Goal: Find specific page/section: Find specific page/section

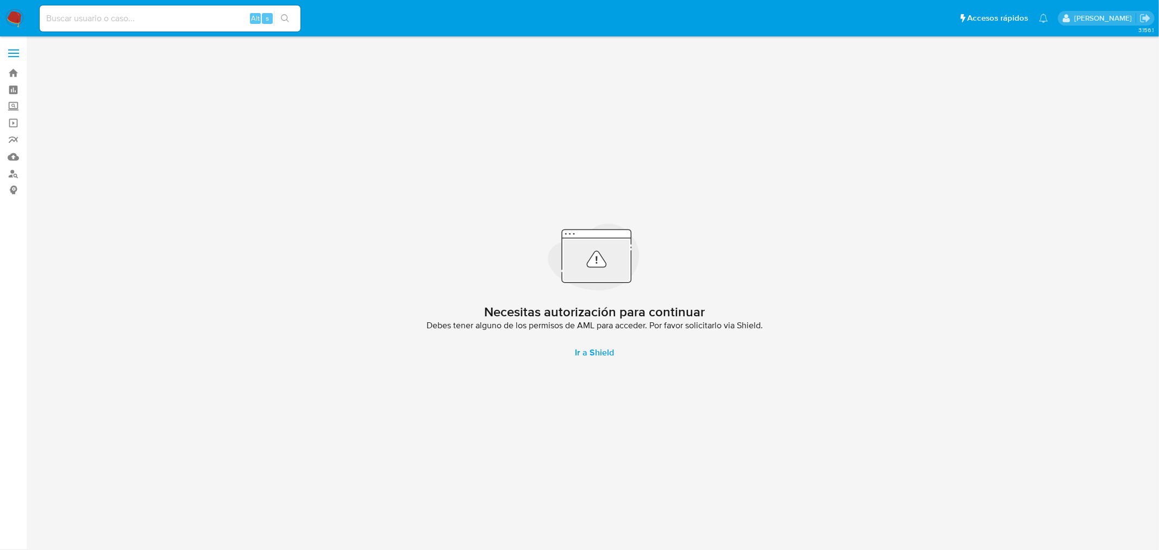
click at [109, 28] on div "Alt s" at bounding box center [170, 18] width 261 height 26
click at [15, 172] on link "Buscador de personas" at bounding box center [64, 173] width 129 height 17
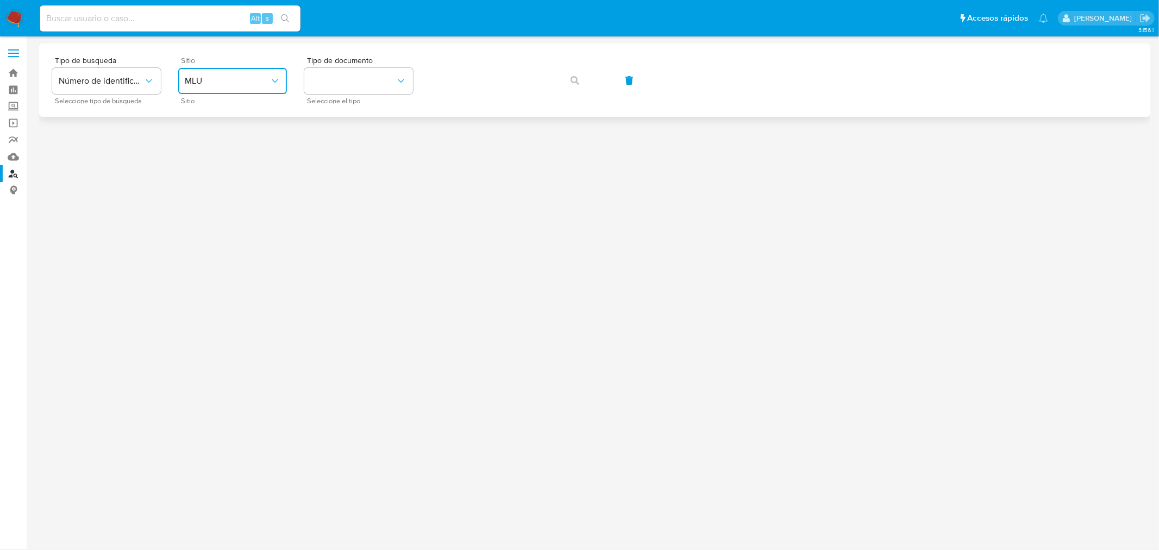
click at [252, 85] on span "MLU" at bounding box center [227, 81] width 85 height 11
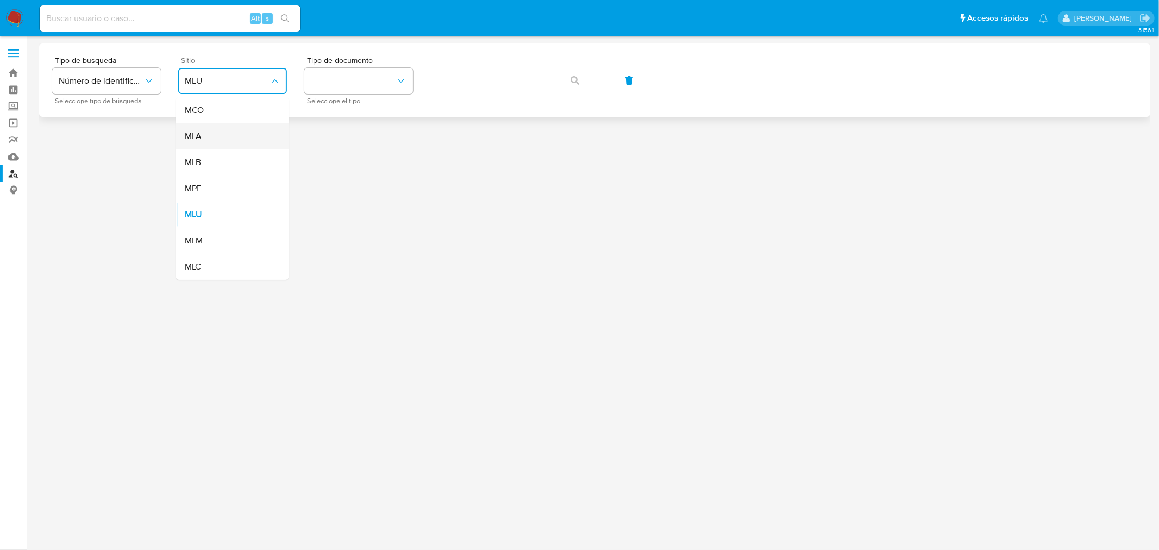
click at [247, 136] on div "MLA" at bounding box center [229, 136] width 89 height 26
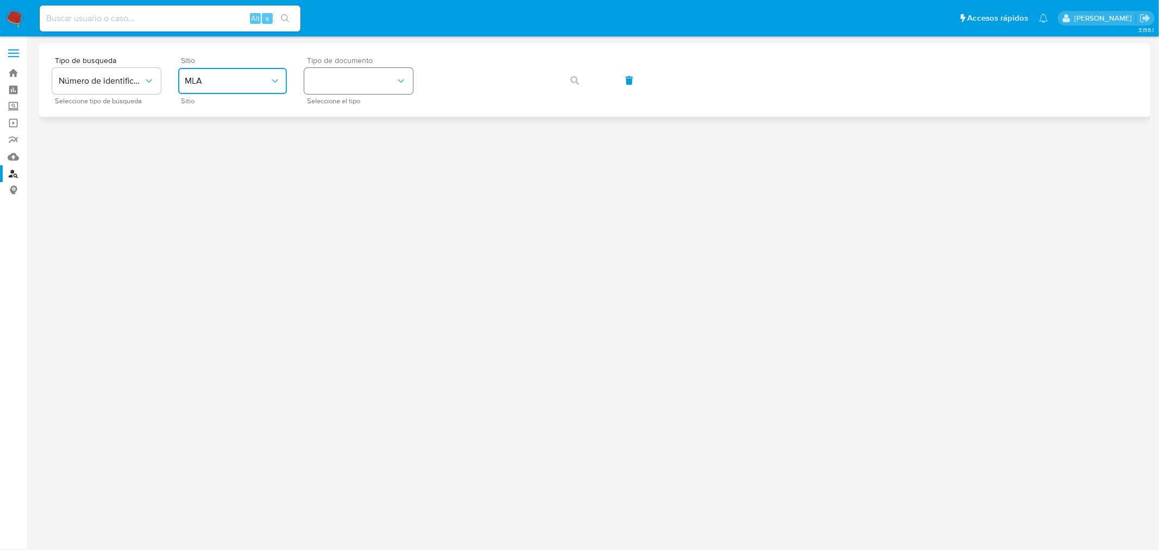
click at [377, 77] on button "identificationType" at bounding box center [358, 81] width 109 height 26
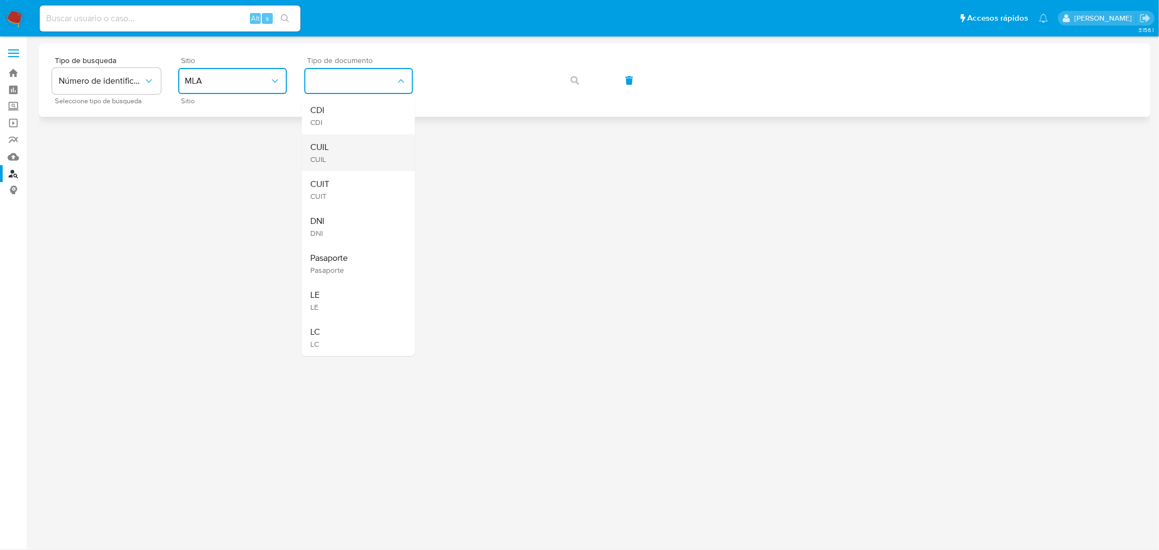
click at [374, 143] on div "CUIL CUIL" at bounding box center [355, 152] width 89 height 37
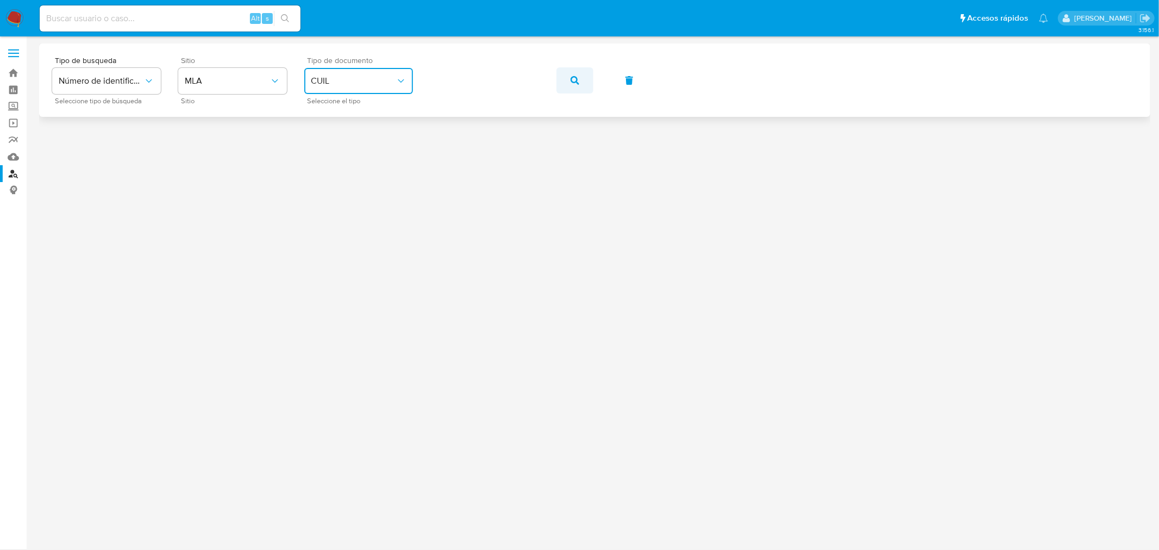
click at [585, 72] on button "button" at bounding box center [574, 80] width 37 height 26
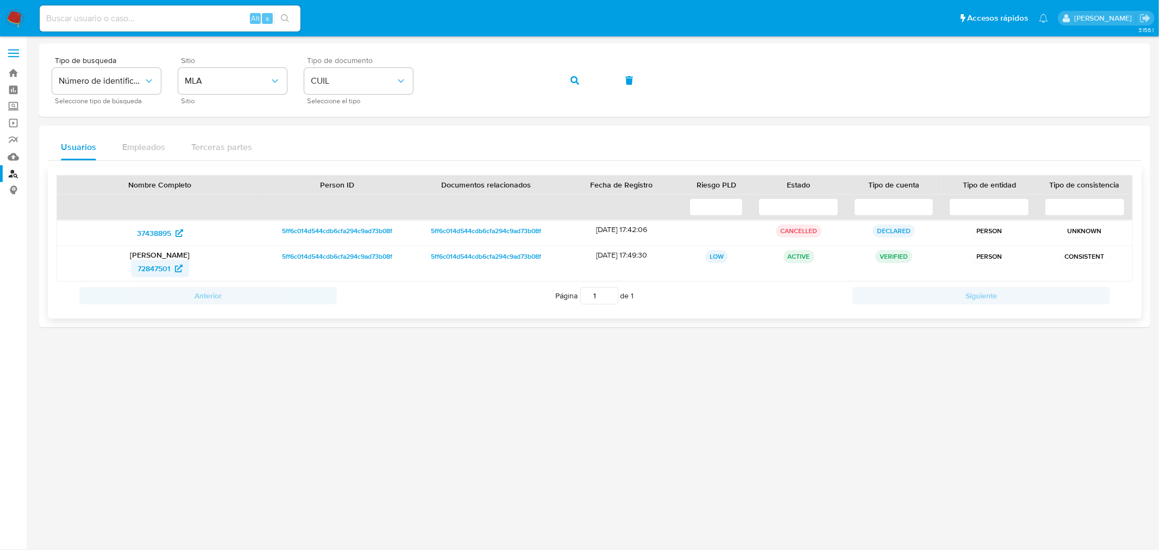
click at [169, 267] on span "72847501" at bounding box center [154, 268] width 33 height 17
click at [387, 78] on div "Tipo de busqueda Número de identificación Seleccione tipo de búsqueda Sitio MLA…" at bounding box center [594, 80] width 1085 height 47
click at [572, 79] on icon "button" at bounding box center [575, 80] width 9 height 9
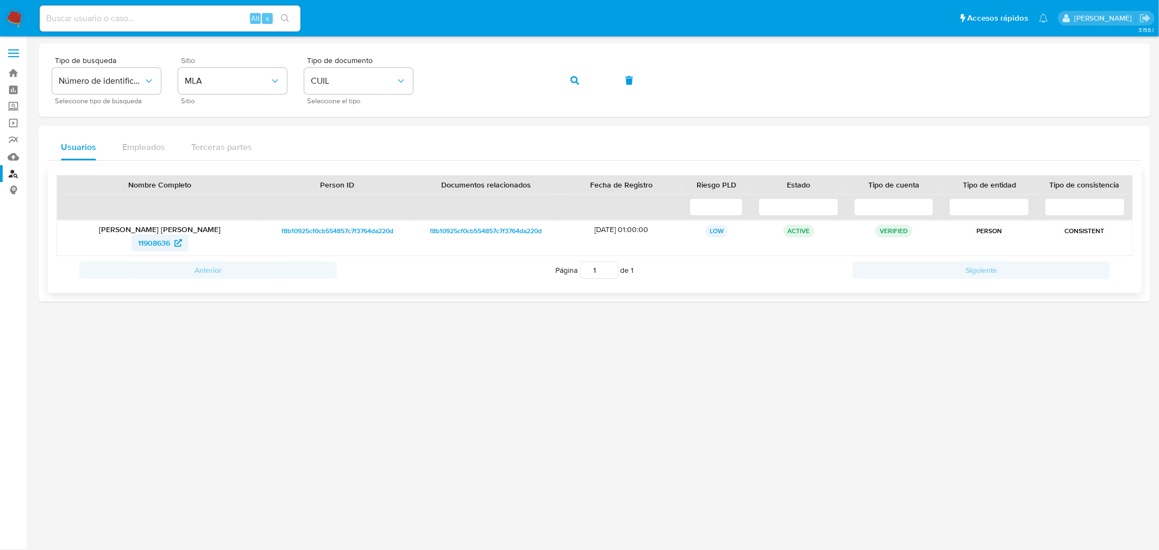
click at [171, 245] on span "11908636" at bounding box center [160, 242] width 44 height 17
click at [585, 75] on button "button" at bounding box center [574, 80] width 37 height 26
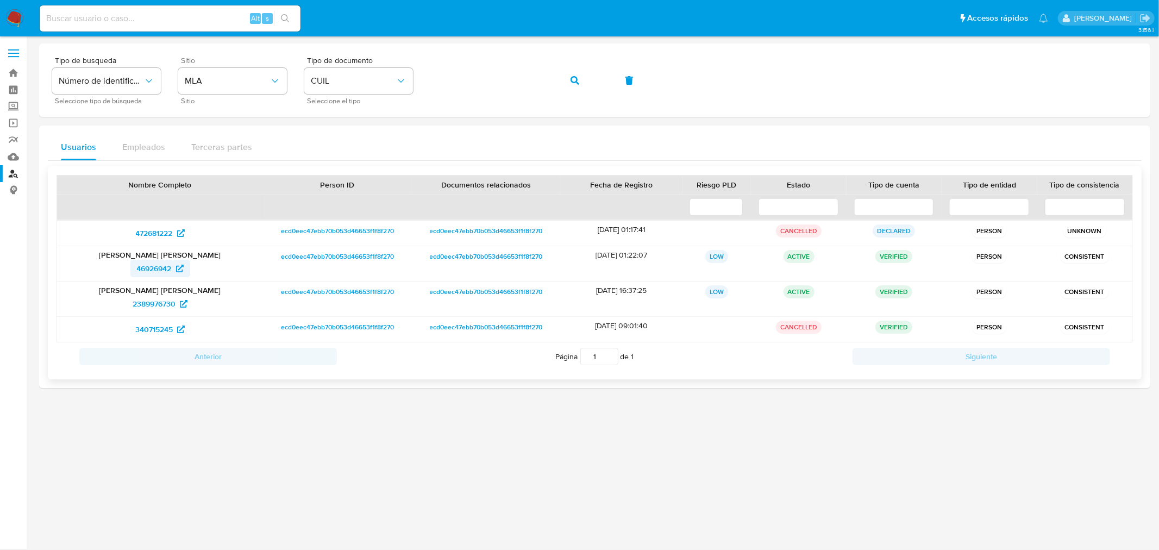
click at [154, 264] on span "46926942" at bounding box center [154, 268] width 35 height 17
click at [176, 303] on span "2389976730" at bounding box center [160, 303] width 55 height 17
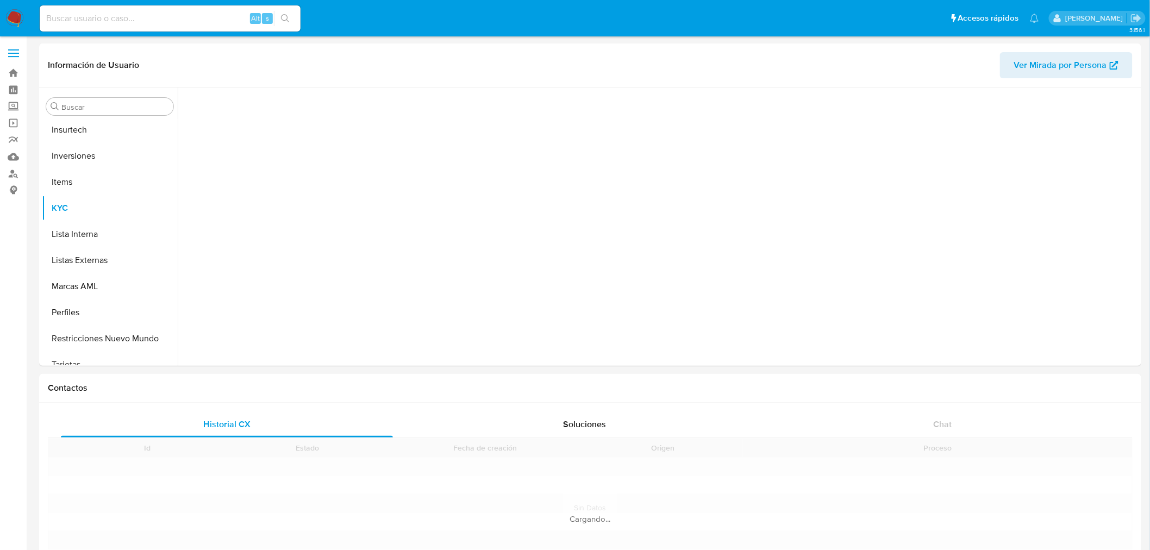
scroll to position [511, 0]
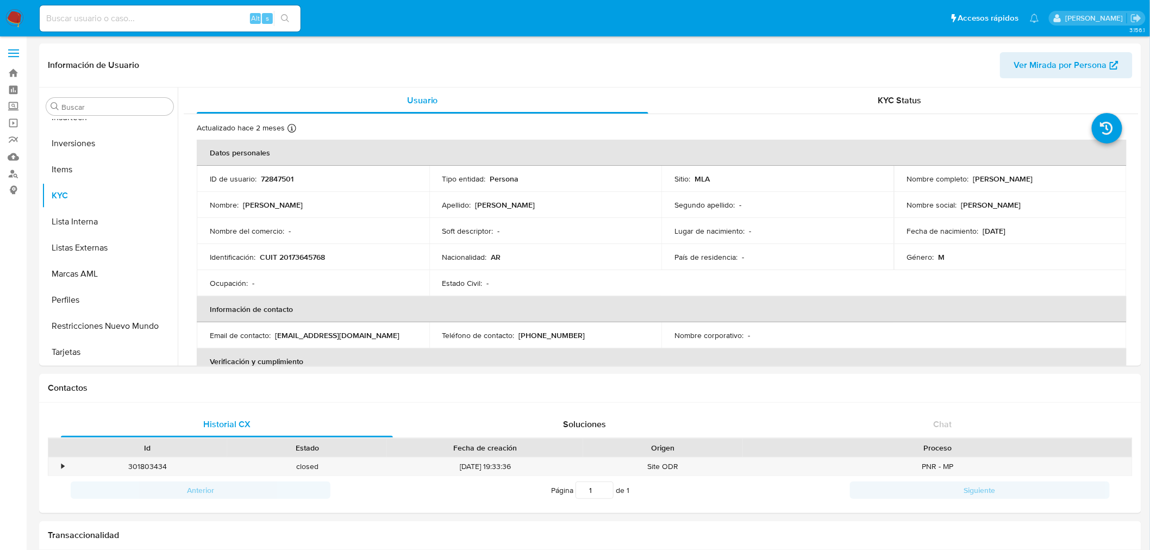
select select "10"
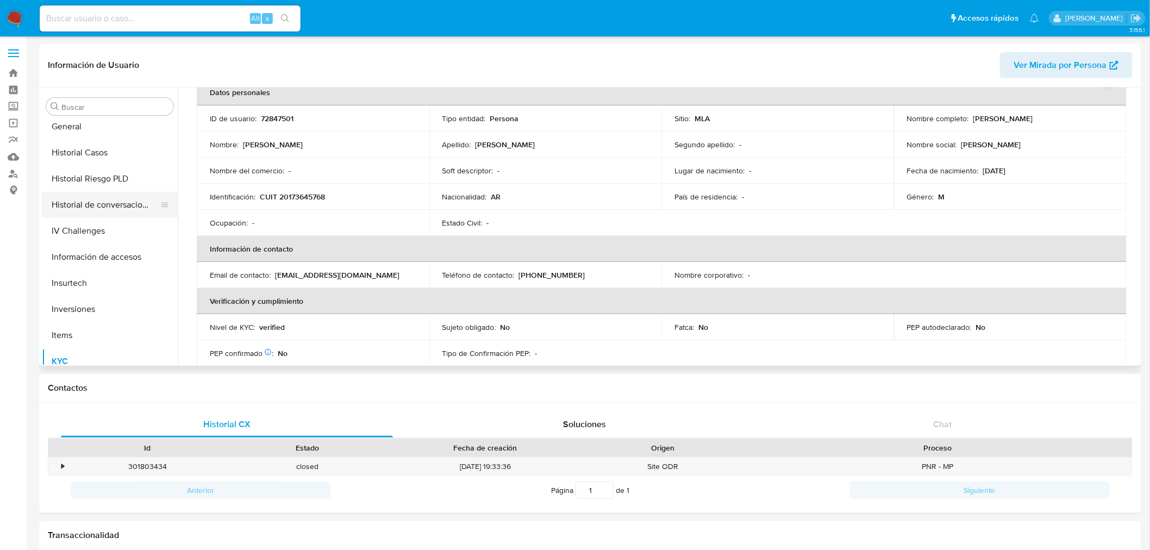
scroll to position [330, 0]
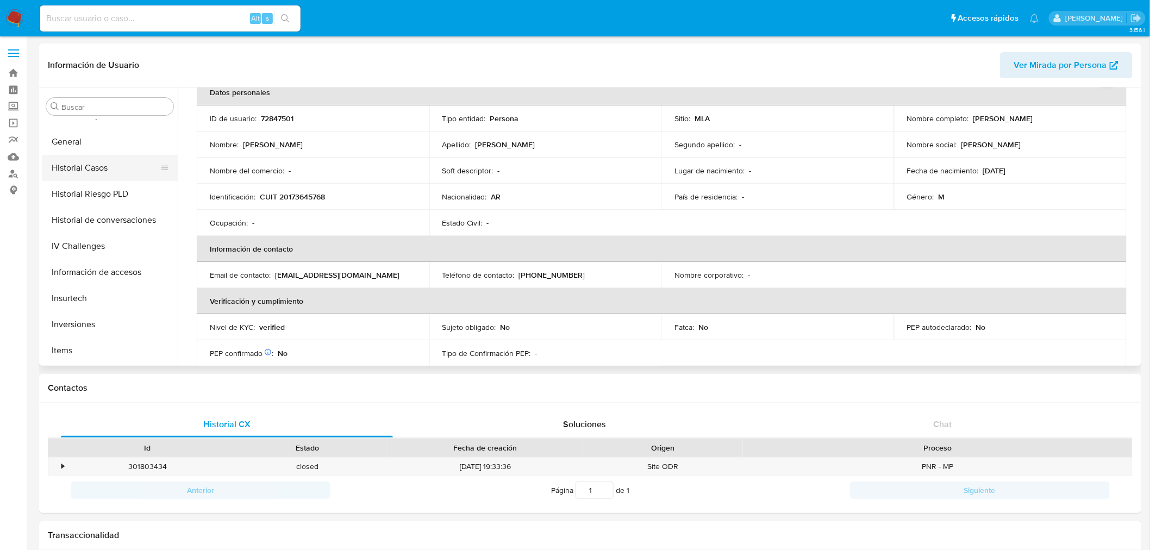
click at [89, 167] on button "Historial Casos" at bounding box center [105, 168] width 127 height 26
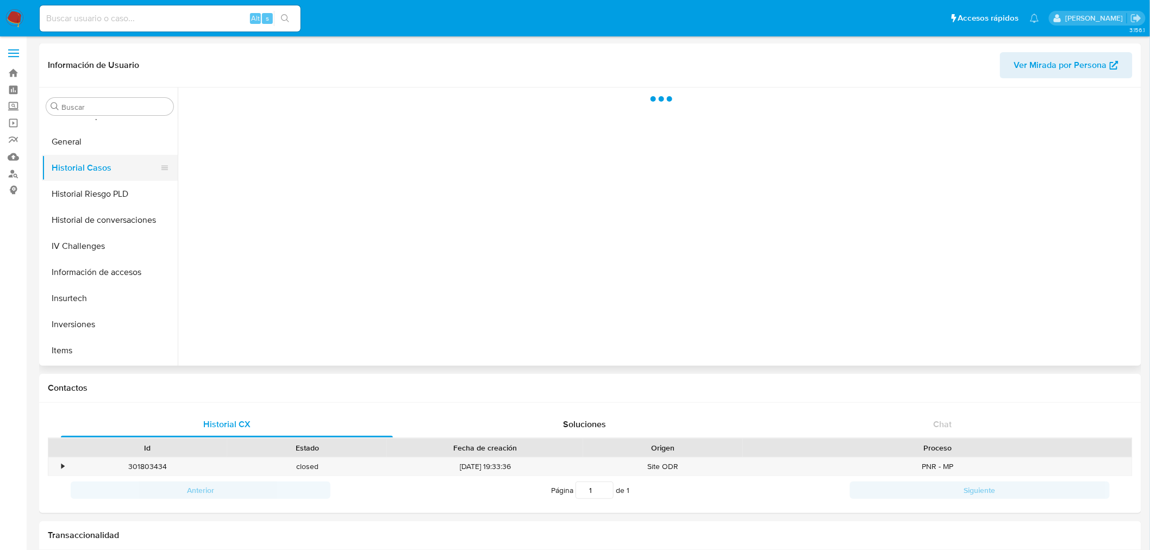
scroll to position [0, 0]
click at [84, 143] on button "General" at bounding box center [105, 142] width 127 height 26
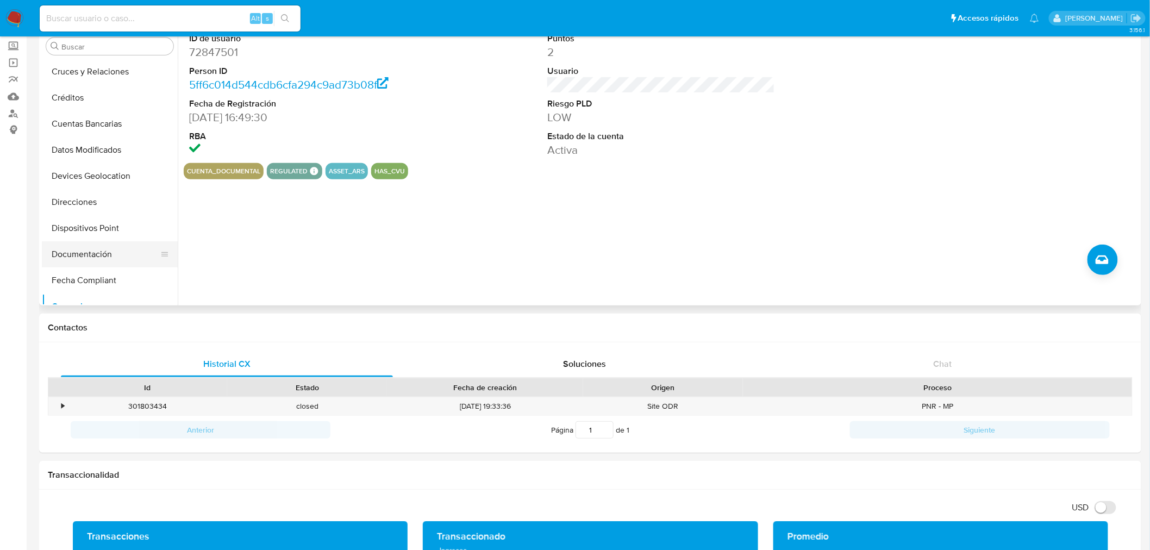
scroll to position [121, 0]
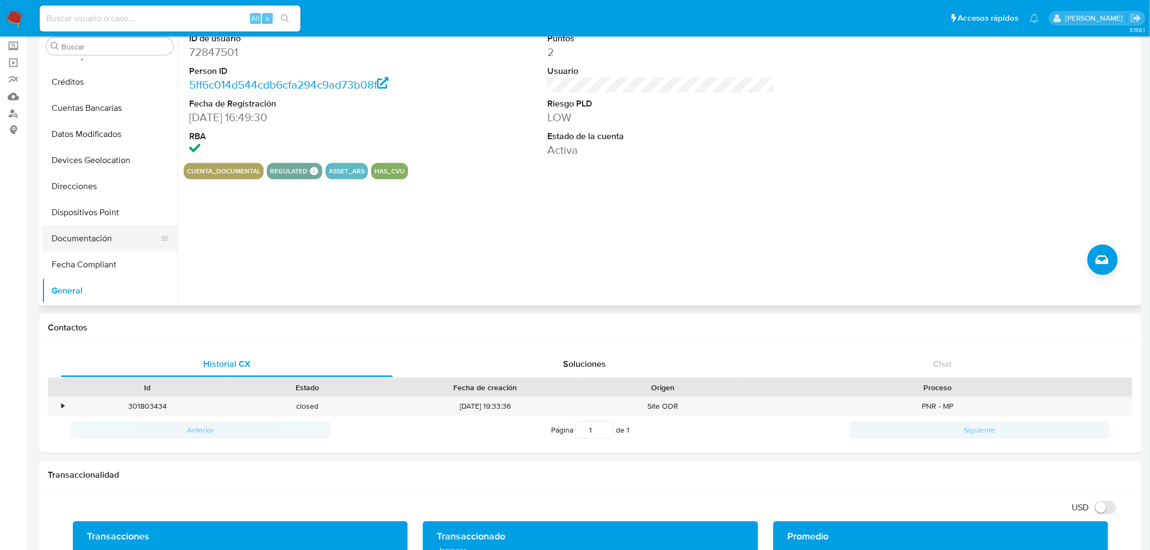
click at [91, 251] on button "Documentación" at bounding box center [105, 238] width 127 height 26
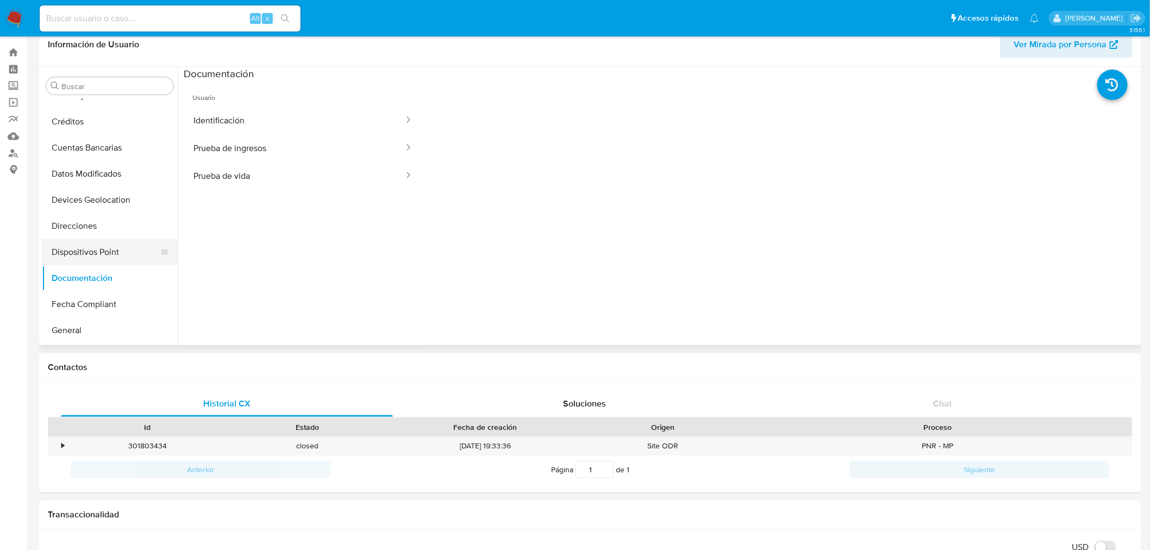
scroll to position [0, 0]
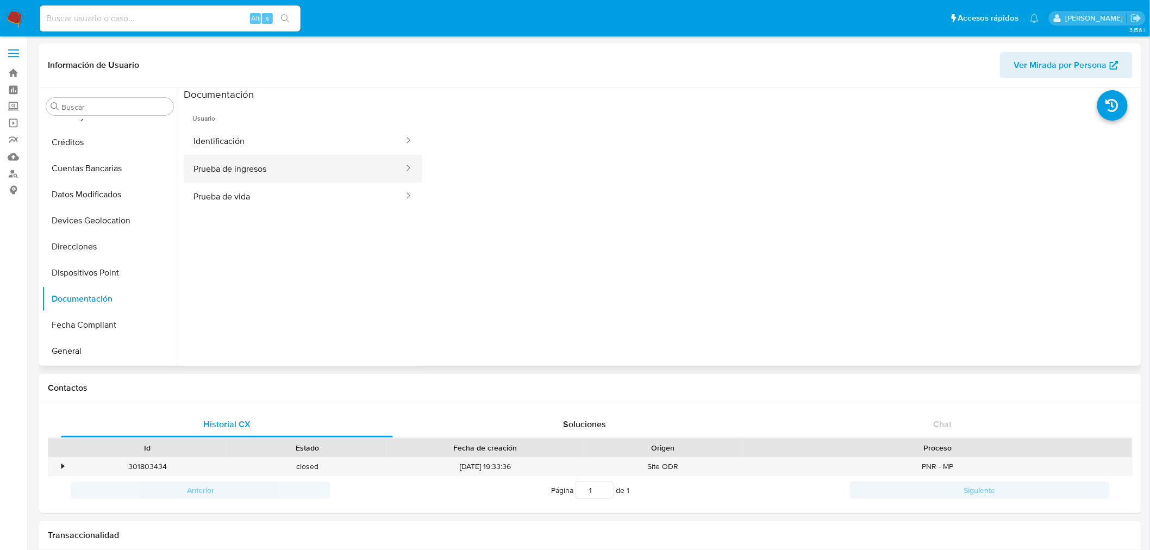
click at [249, 181] on button "Prueba de ingresos" at bounding box center [294, 169] width 221 height 28
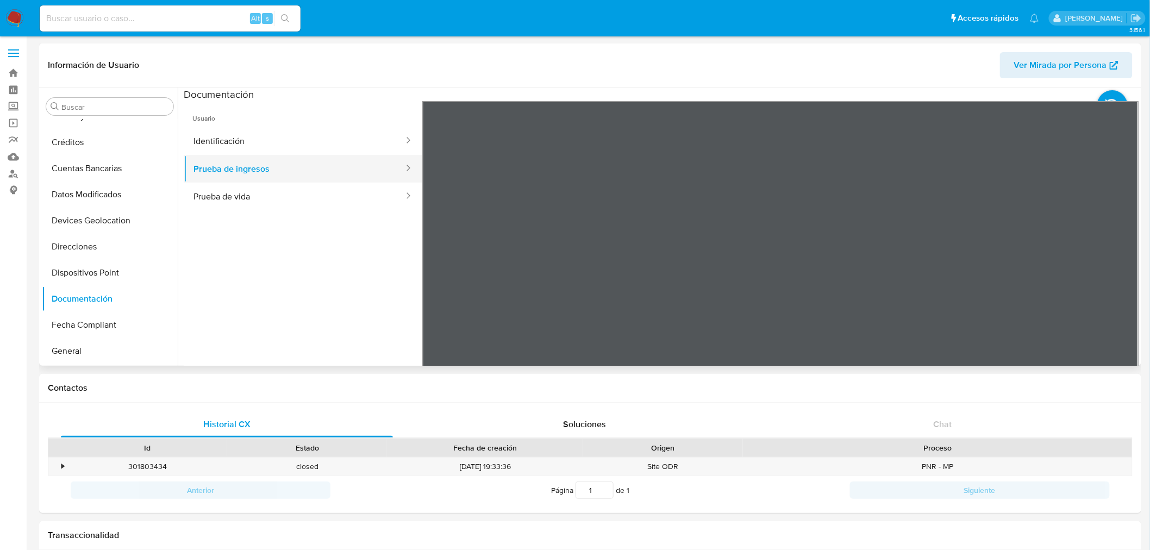
drag, startPoint x: 224, startPoint y: 202, endPoint x: 234, endPoint y: 172, distance: 32.0
click at [224, 202] on button "Prueba de vida" at bounding box center [294, 197] width 221 height 28
click at [234, 166] on button "Prueba de ingresos" at bounding box center [294, 169] width 221 height 28
click at [260, 187] on button "Prueba de vida" at bounding box center [294, 197] width 221 height 28
click at [261, 133] on button "Identificación" at bounding box center [294, 141] width 221 height 28
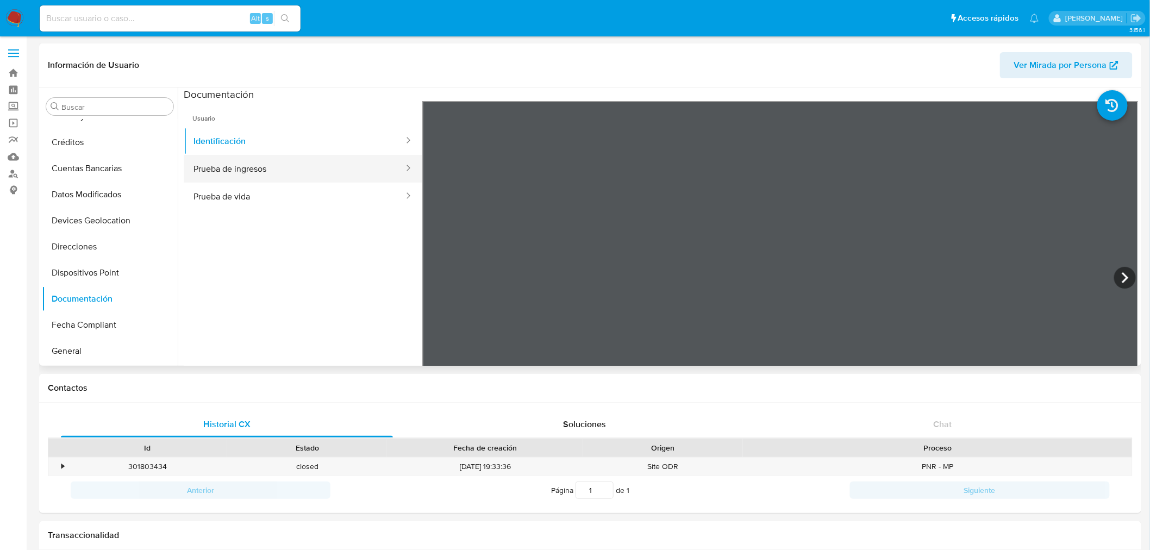
click at [268, 167] on button "Prueba de ingresos" at bounding box center [294, 169] width 221 height 28
click at [250, 200] on button "Prueba de vida" at bounding box center [294, 197] width 221 height 28
click at [242, 173] on button "Prueba de ingresos" at bounding box center [294, 169] width 221 height 28
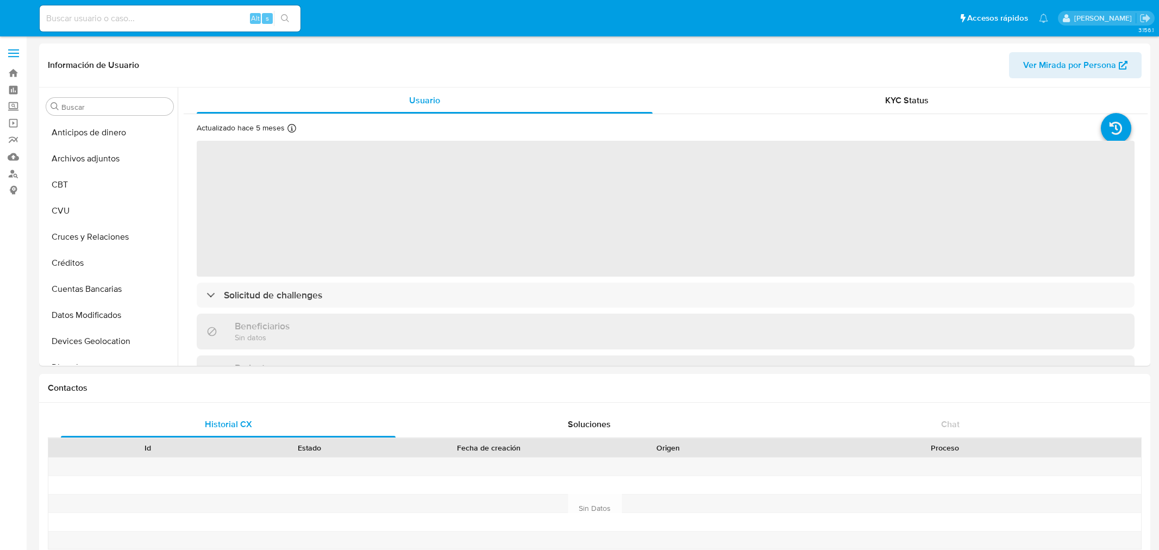
select select "10"
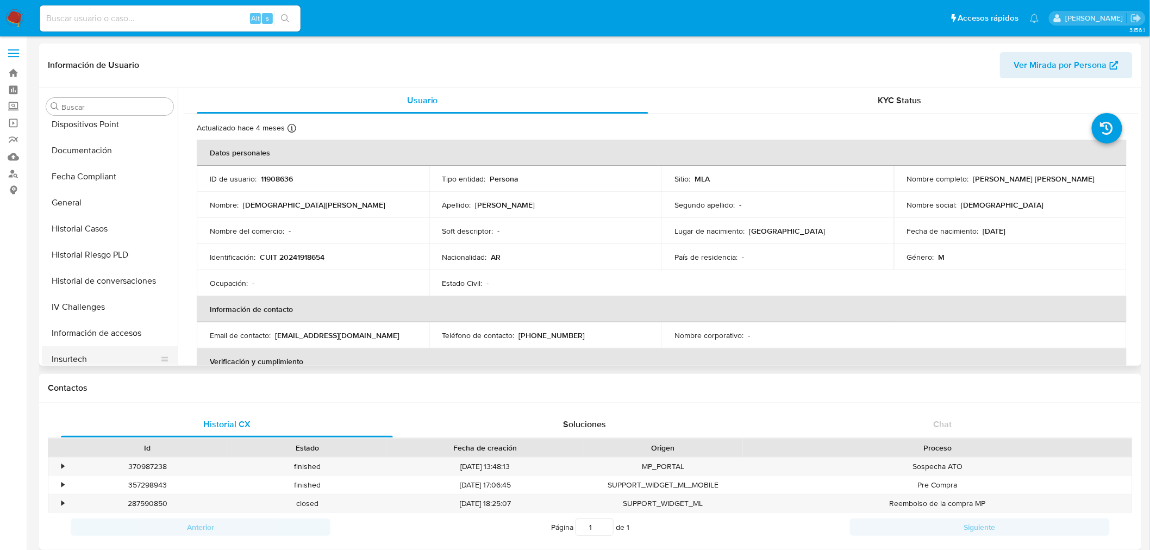
select select "10"
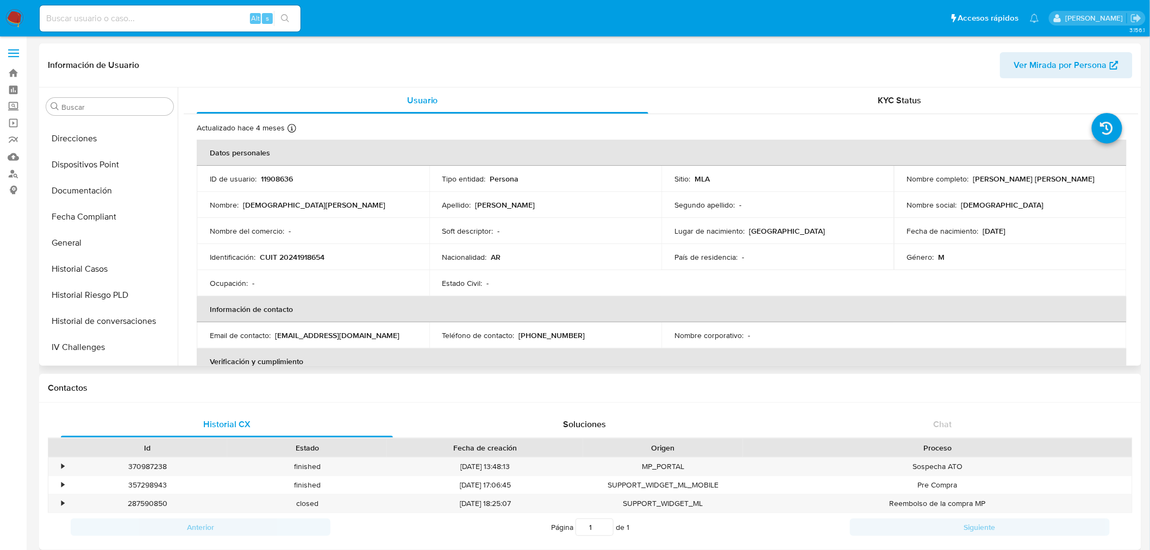
scroll to position [209, 0]
click at [78, 218] on button "Documentación" at bounding box center [105, 211] width 127 height 26
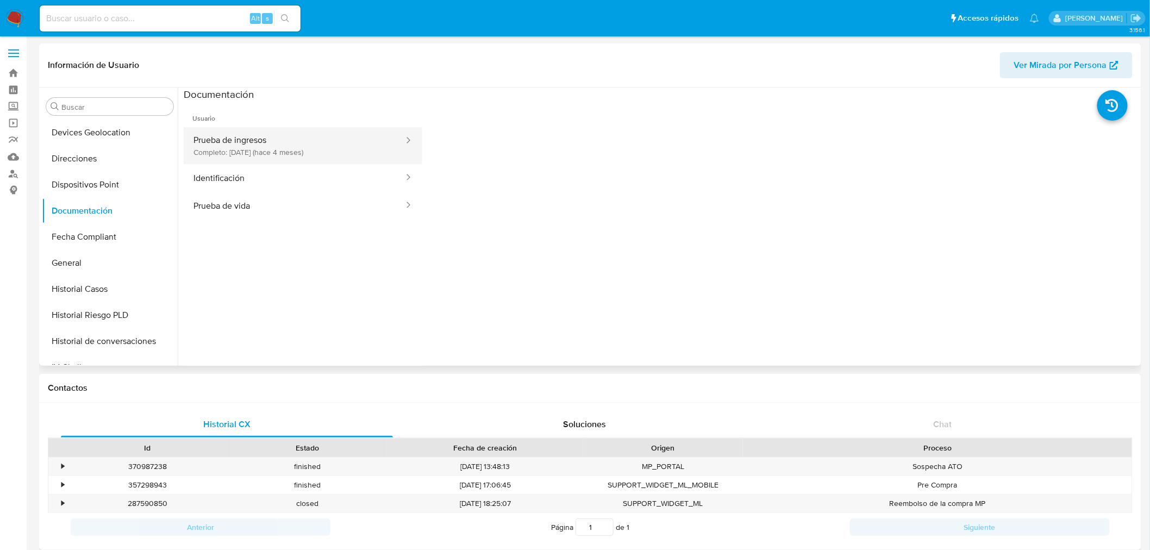
click at [258, 137] on button "Prueba de ingresos Completo: 28/04/2025 (hace 4 meses)" at bounding box center [294, 145] width 221 height 37
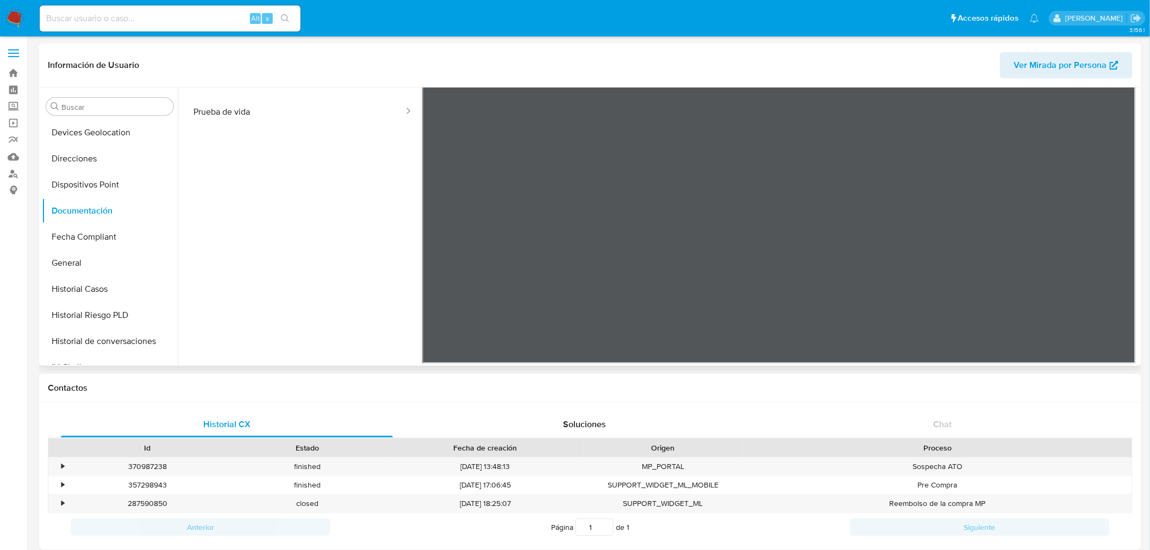
scroll to position [121, 0]
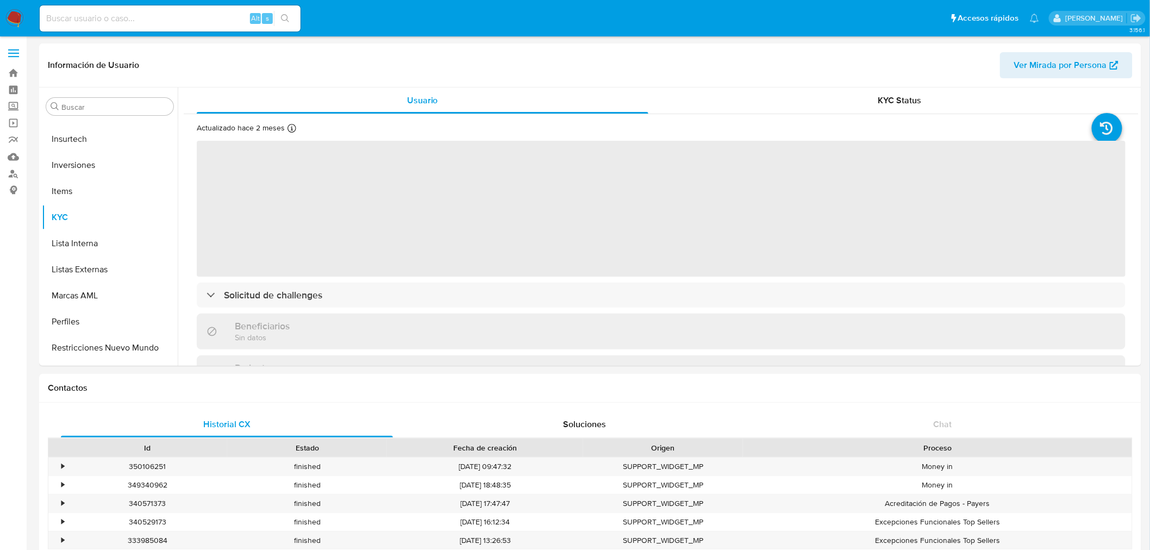
scroll to position [511, 0]
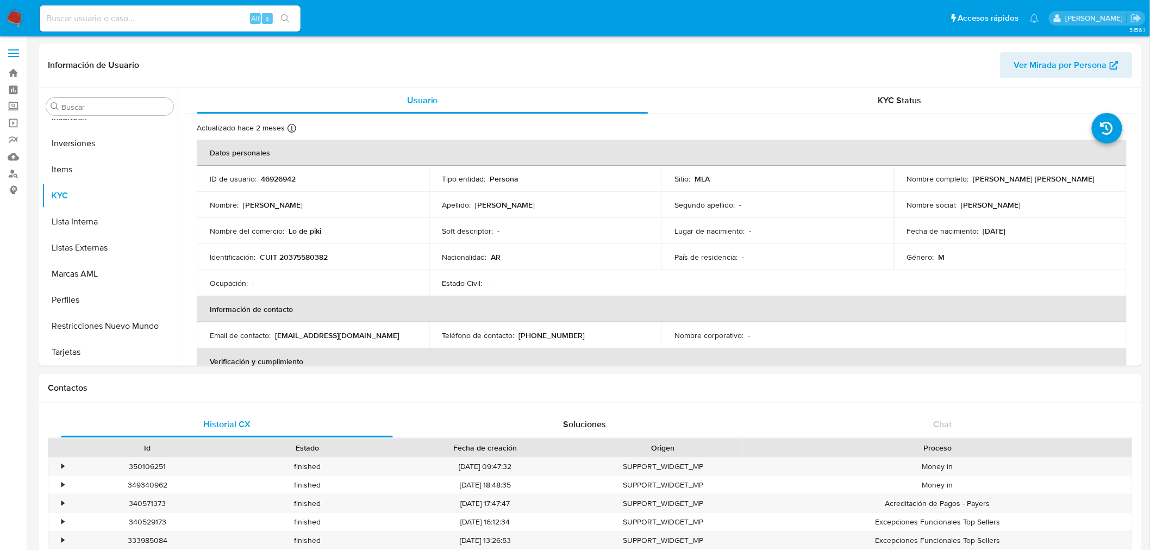
select select "10"
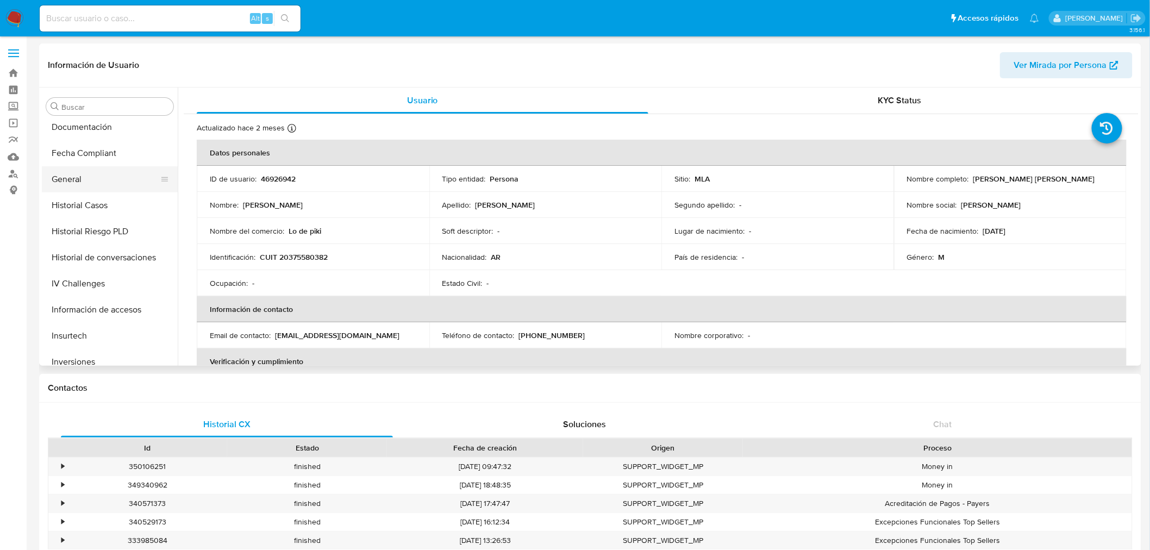
scroll to position [269, 0]
click at [70, 234] on button "Historial Casos" at bounding box center [105, 229] width 127 height 26
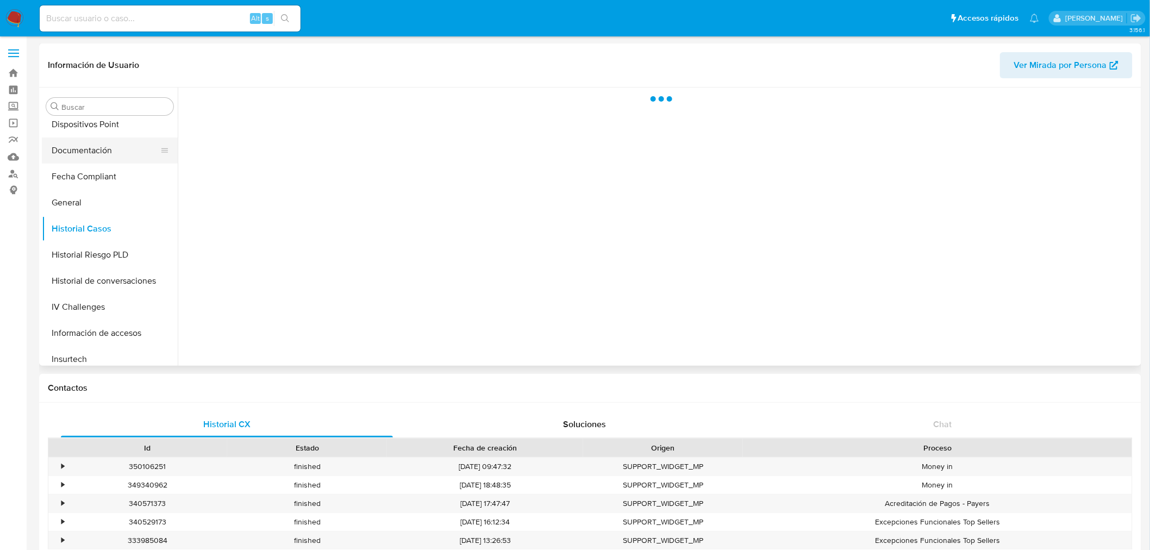
click at [72, 161] on button "Documentación" at bounding box center [105, 150] width 127 height 26
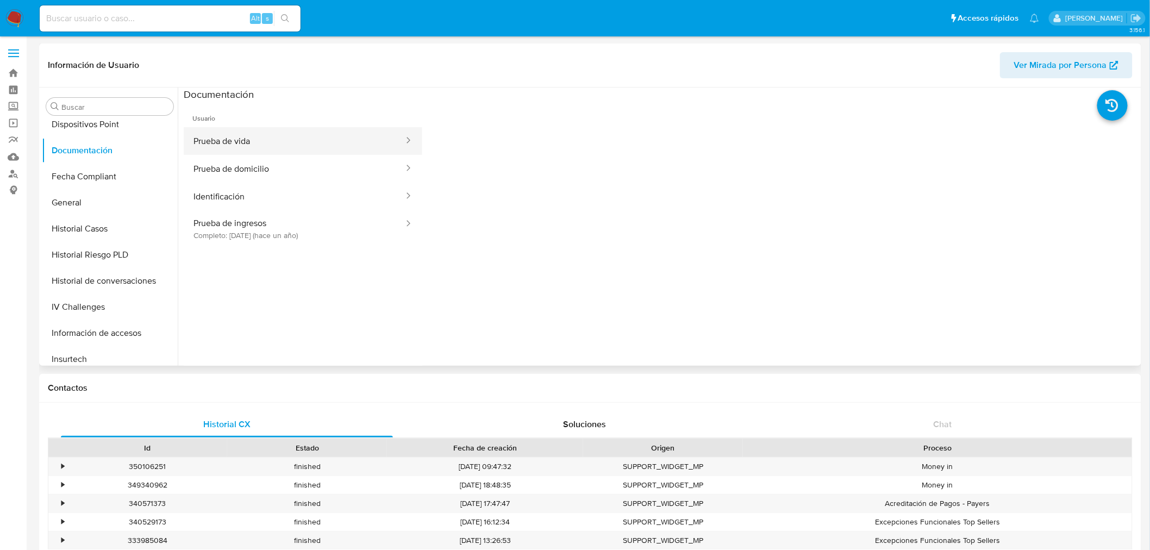
click at [242, 137] on button "Prueba de vida" at bounding box center [294, 141] width 221 height 28
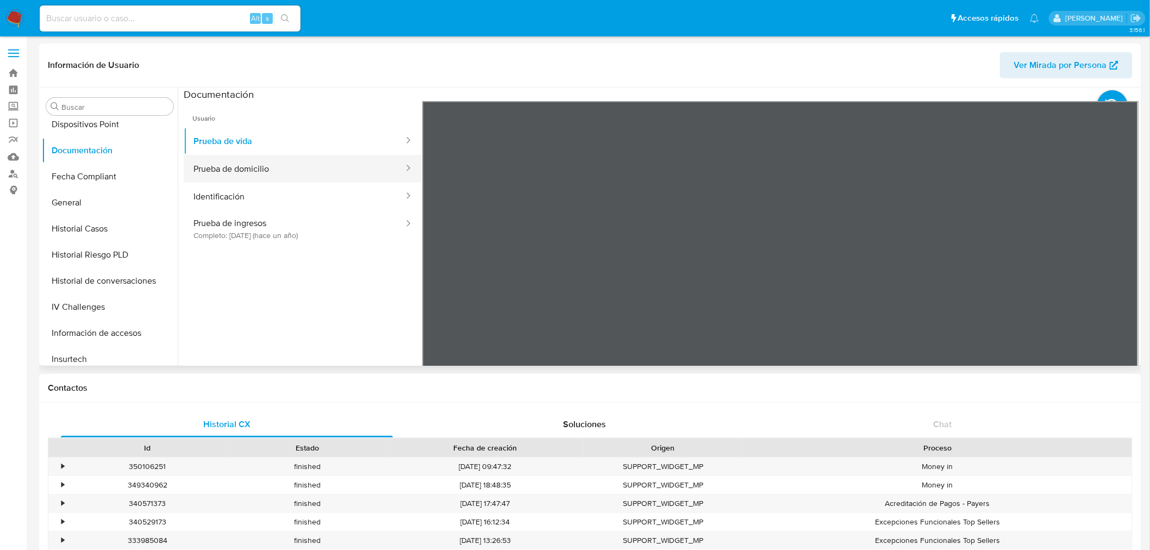
click at [253, 173] on button "Prueba de domicilio" at bounding box center [294, 169] width 221 height 28
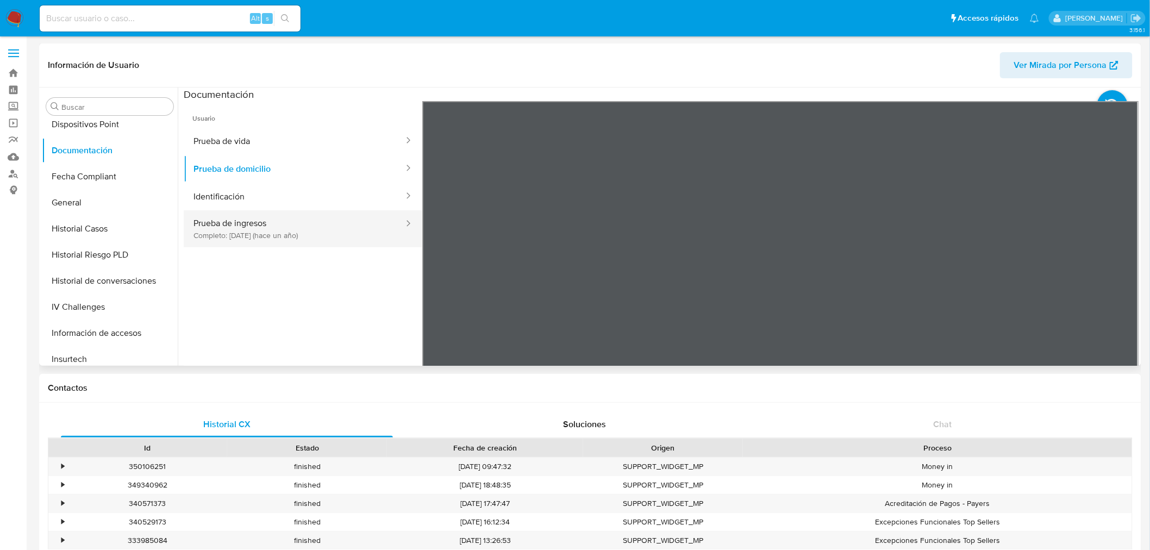
click at [253, 229] on button "Prueba de ingresos Completo: 27/09/2024 (hace un año)" at bounding box center [294, 228] width 221 height 37
click at [285, 234] on button "Prueba de ingresos Completo: 27/09/2024 (hace un año)" at bounding box center [294, 228] width 221 height 37
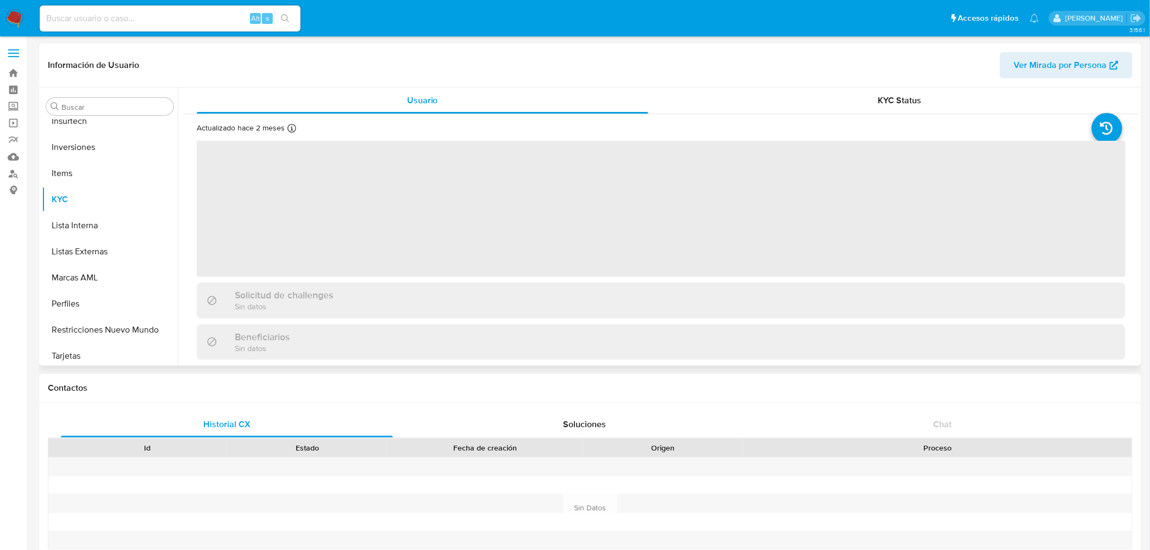
scroll to position [511, 0]
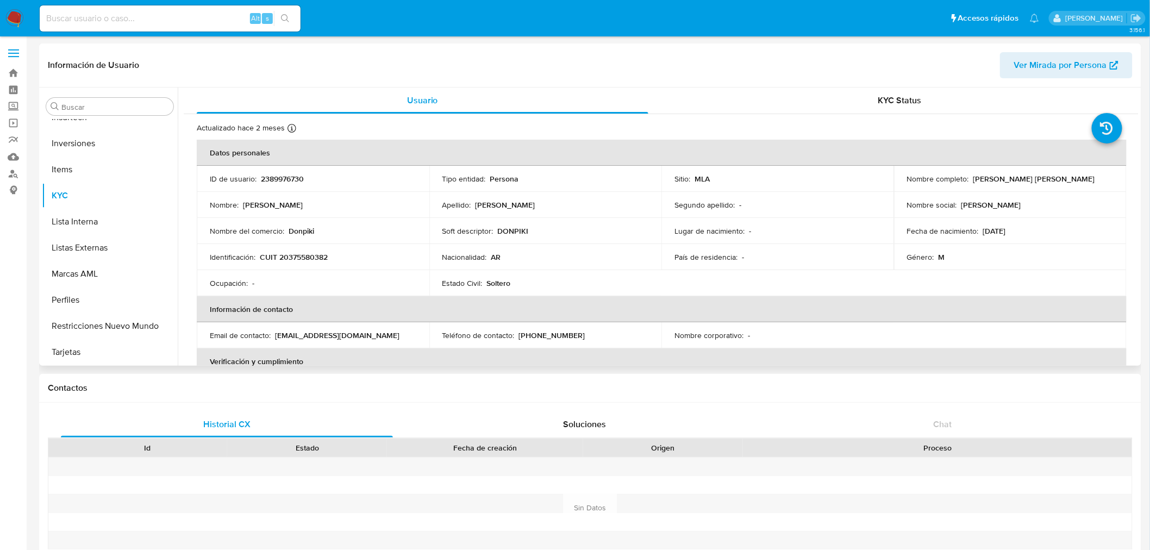
select select "10"
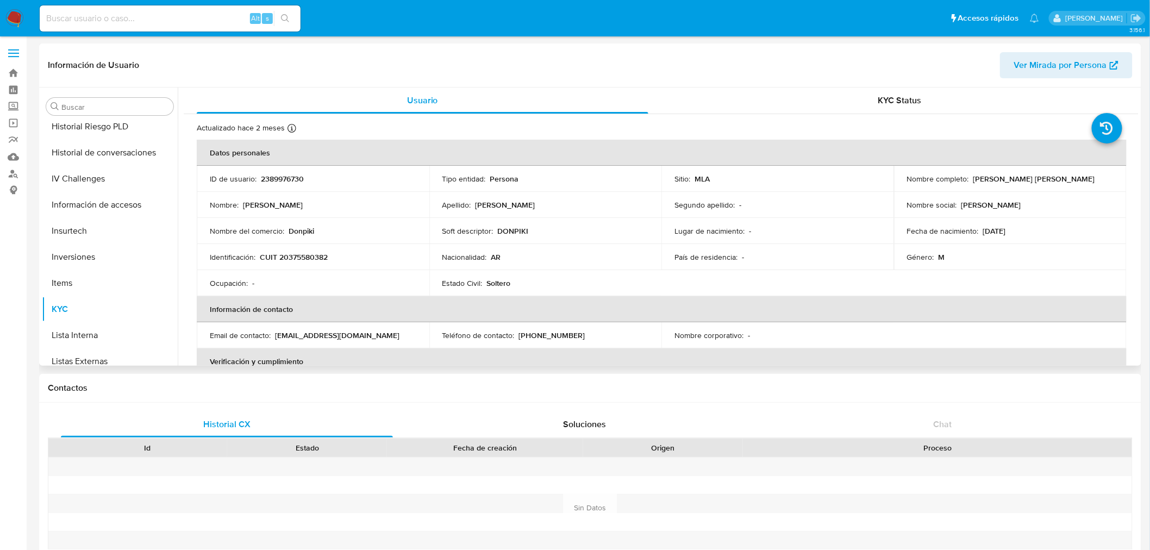
scroll to position [209, 0]
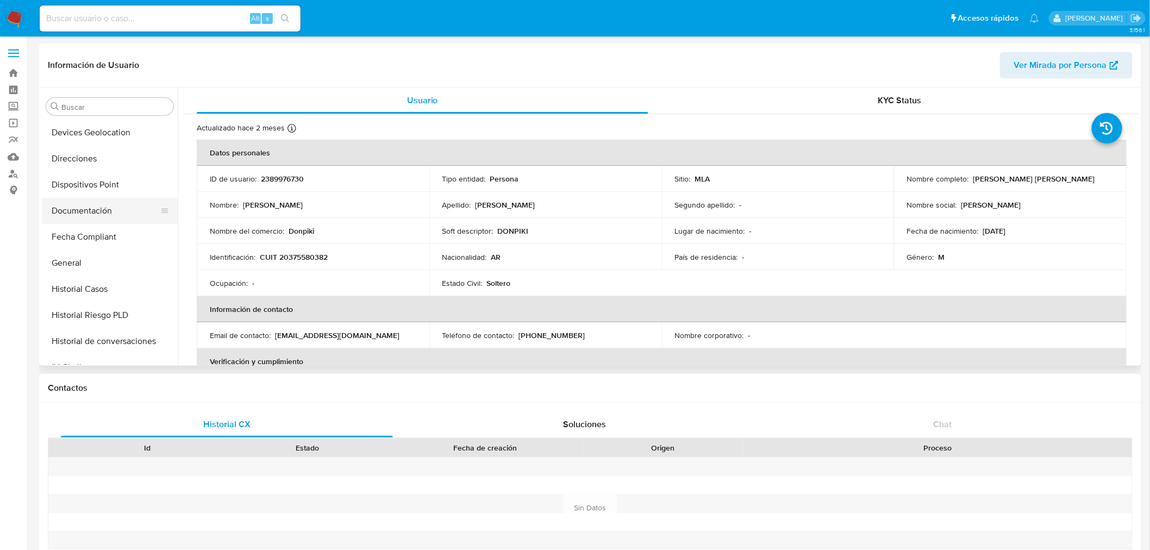
click at [79, 210] on button "Documentación" at bounding box center [105, 211] width 127 height 26
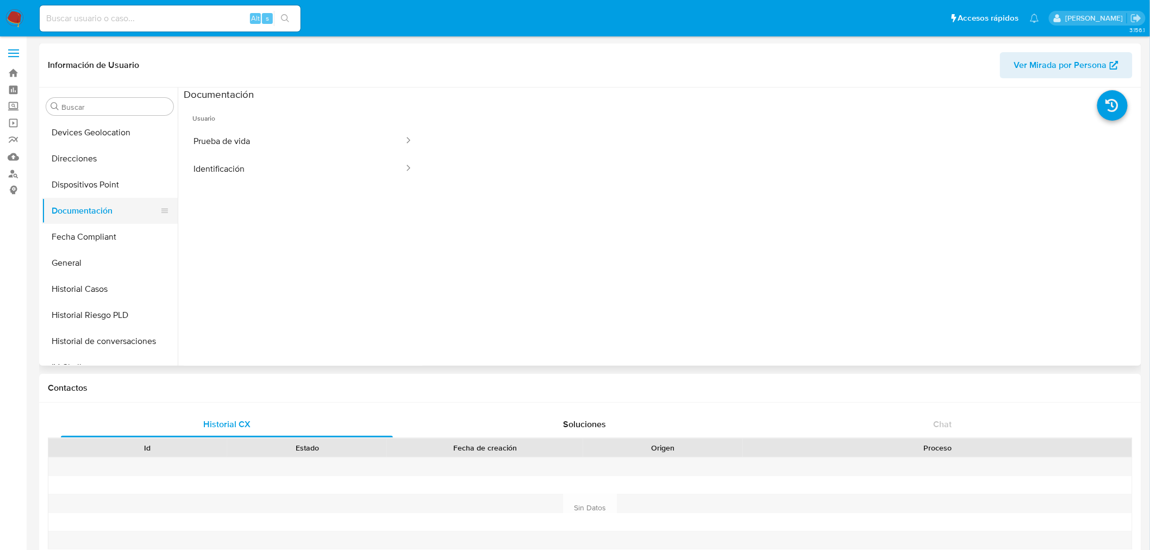
scroll to position [0, 0]
